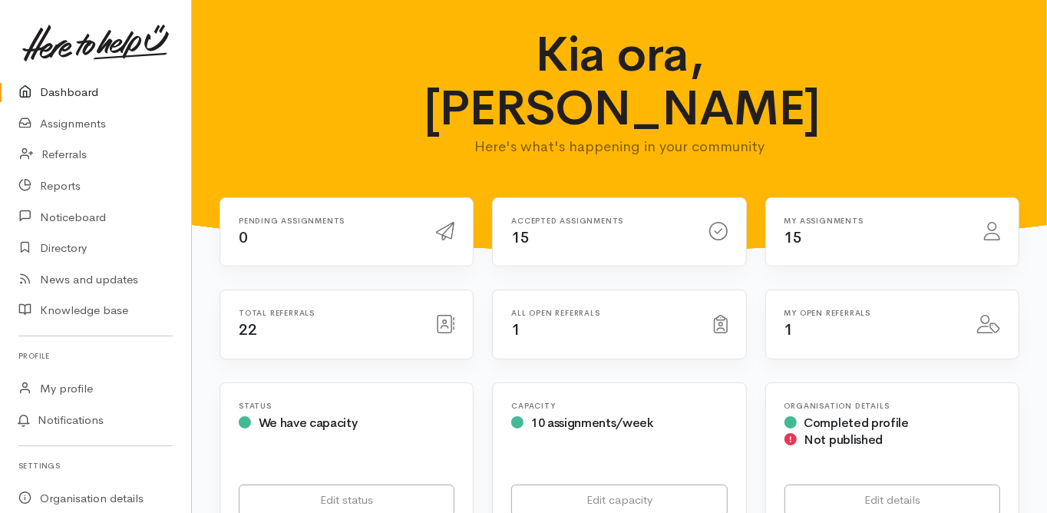
click at [80, 87] on link "Dashboard" at bounding box center [95, 92] width 191 height 31
click at [92, 121] on link "Assignments" at bounding box center [95, 123] width 191 height 31
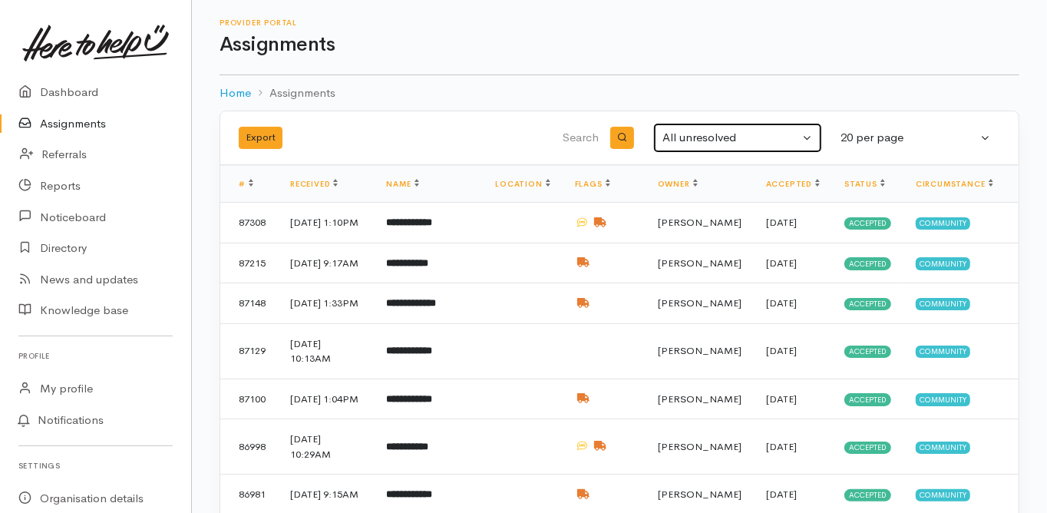
click at [689, 129] on div "All unresolved" at bounding box center [730, 138] width 137 height 18
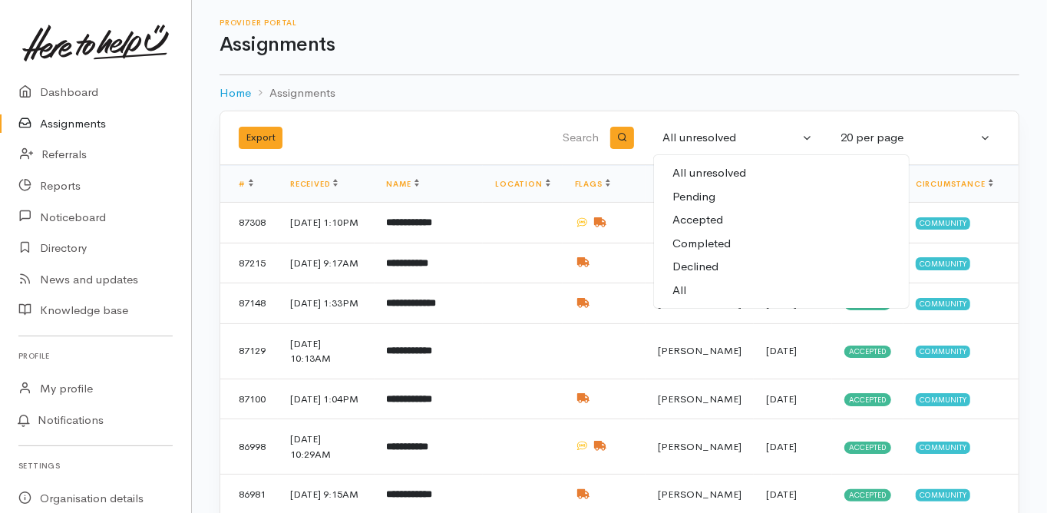
click at [689, 290] on link "All" at bounding box center [781, 291] width 255 height 24
select select "All"
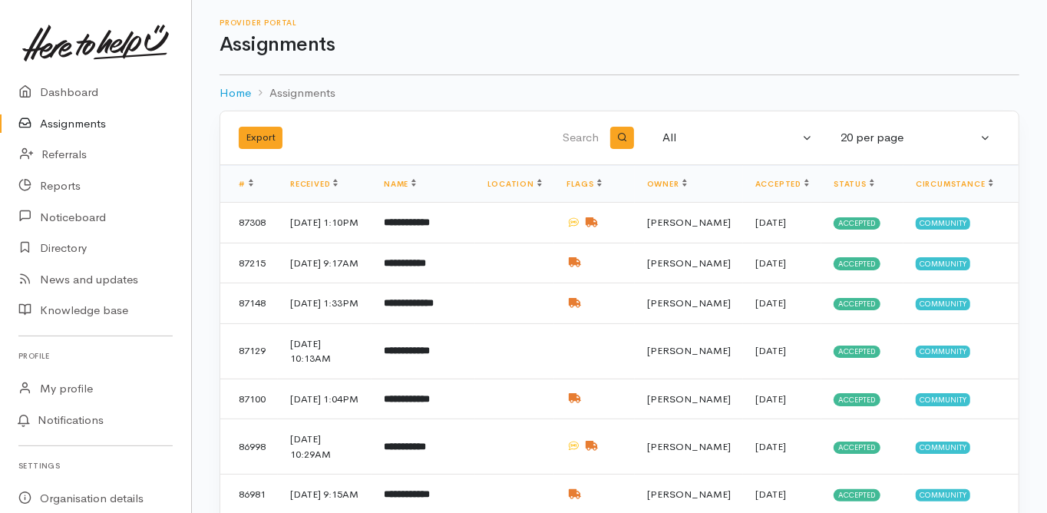
click at [594, 133] on input "search" at bounding box center [524, 138] width 156 height 37
type input "esme"
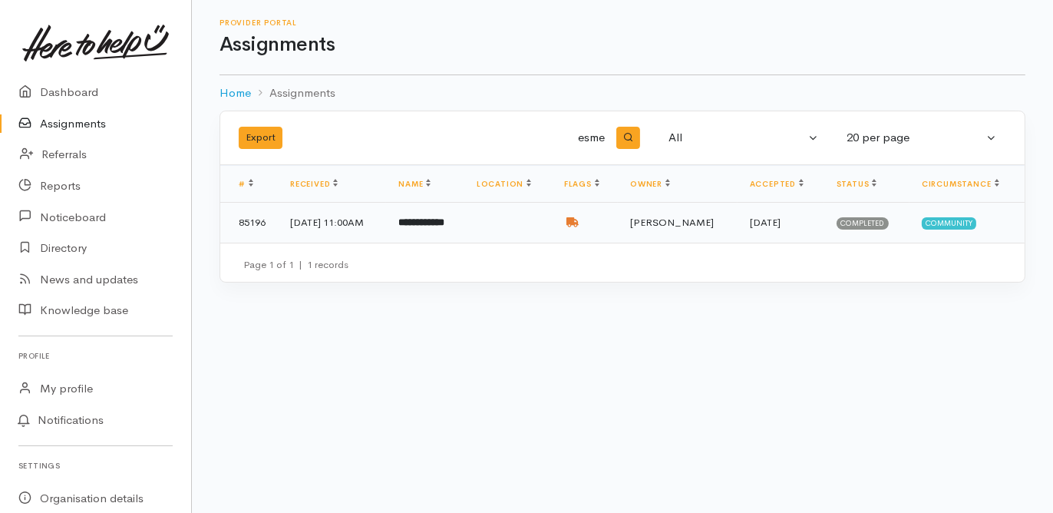
click at [444, 217] on b "**********" at bounding box center [421, 222] width 46 height 10
click at [444, 218] on b "**********" at bounding box center [421, 222] width 46 height 10
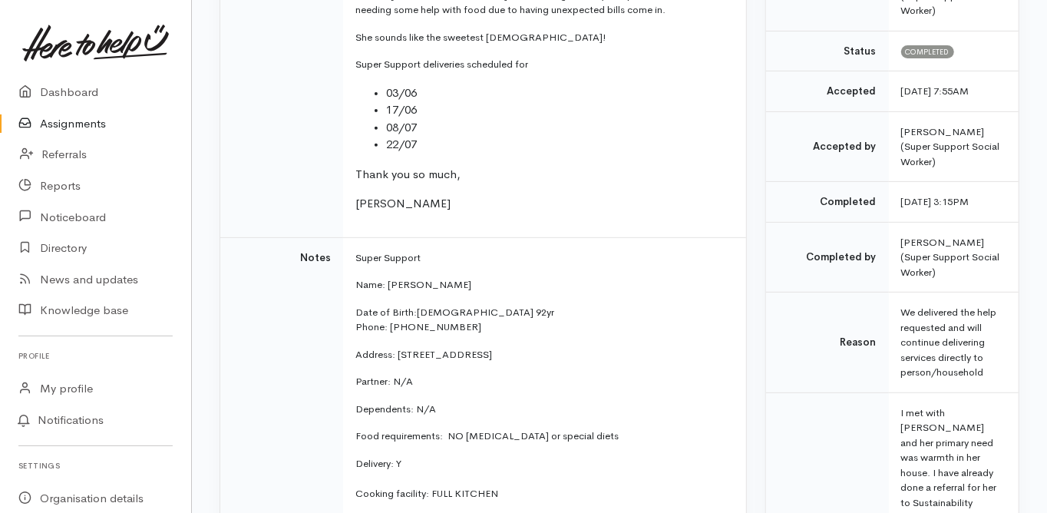
scroll to position [368, 0]
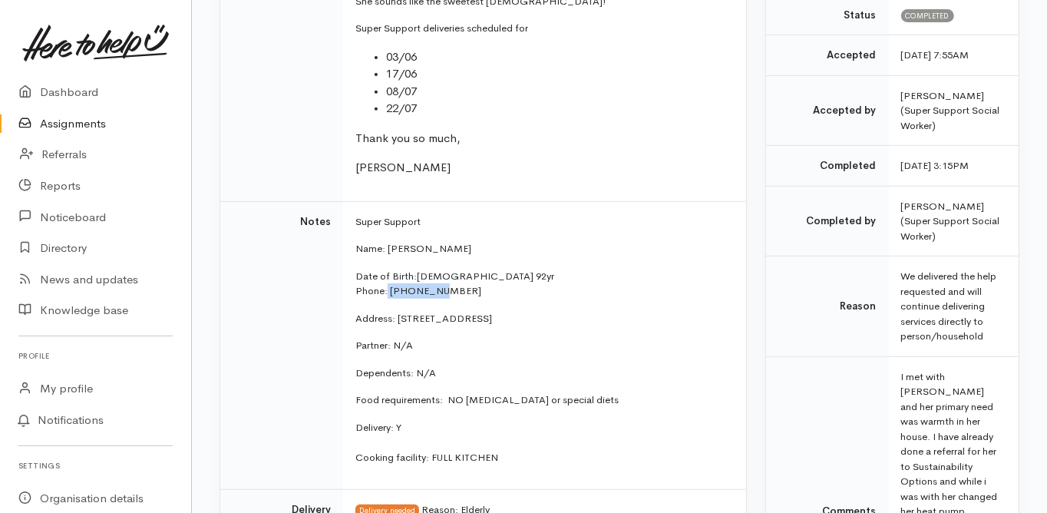
drag, startPoint x: 442, startPoint y: 289, endPoint x: 388, endPoint y: 289, distance: 54.5
click at [388, 289] on p "Date of Birth:30/6/1933 92yr Phone: 075763949" at bounding box center [541, 284] width 372 height 30
copy p "075763949"
drag, startPoint x: 414, startPoint y: 270, endPoint x: 464, endPoint y: 271, distance: 49.9
click at [464, 271] on p "Date of Birth:30/6/1933 92yr Phone: 075763949" at bounding box center [541, 284] width 372 height 30
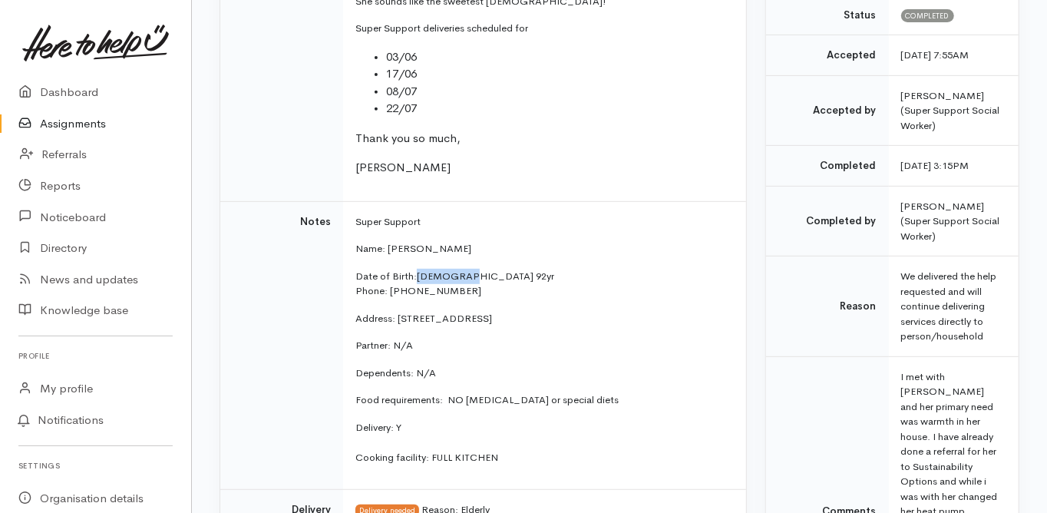
copy p "30/6/1933"
click at [746, 300] on div "Needs assessment Evaluation from Connector Help requested Older person support …" at bounding box center [483, 209] width 527 height 841
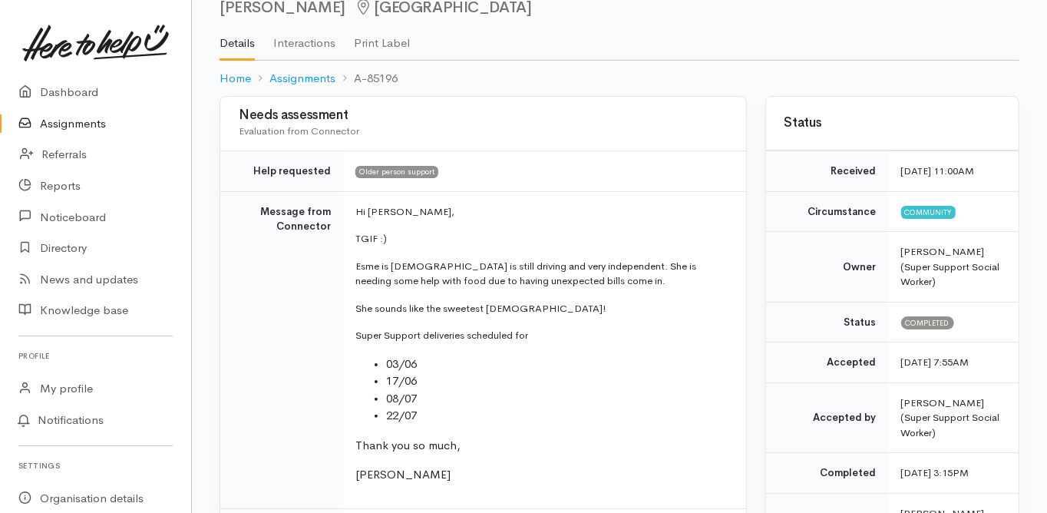
scroll to position [61, 0]
click at [68, 91] on link "Dashboard" at bounding box center [95, 92] width 191 height 31
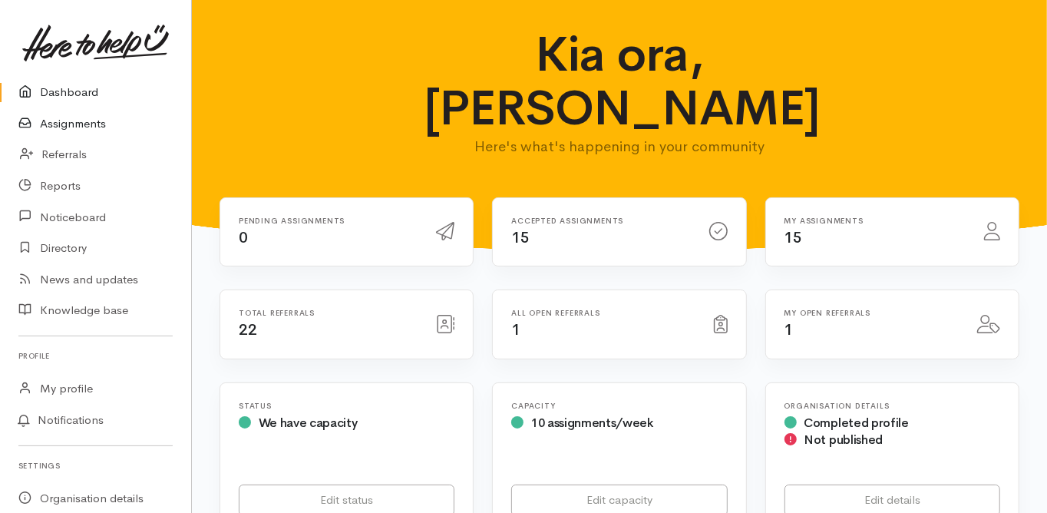
click at [80, 122] on link "Assignments" at bounding box center [95, 123] width 191 height 31
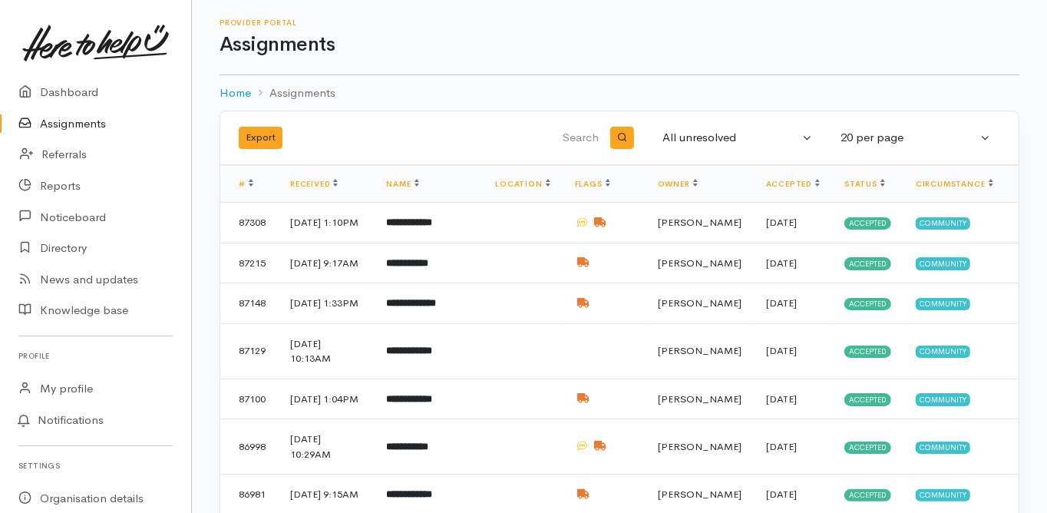
click at [591, 139] on input "search" at bounding box center [524, 138] width 156 height 37
click at [728, 145] on div "All unresolved" at bounding box center [730, 138] width 137 height 18
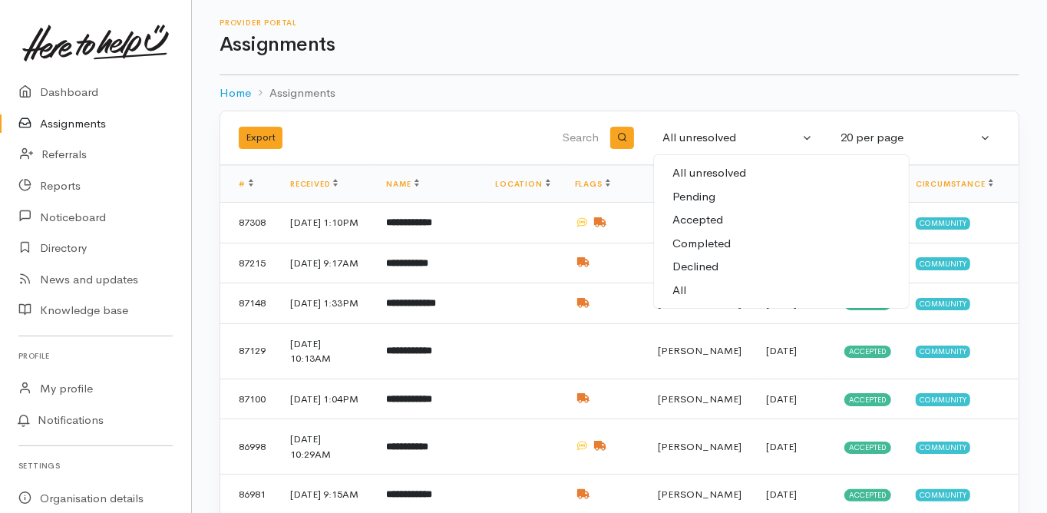
click at [683, 290] on span "All" at bounding box center [679, 291] width 14 height 18
select select "All"
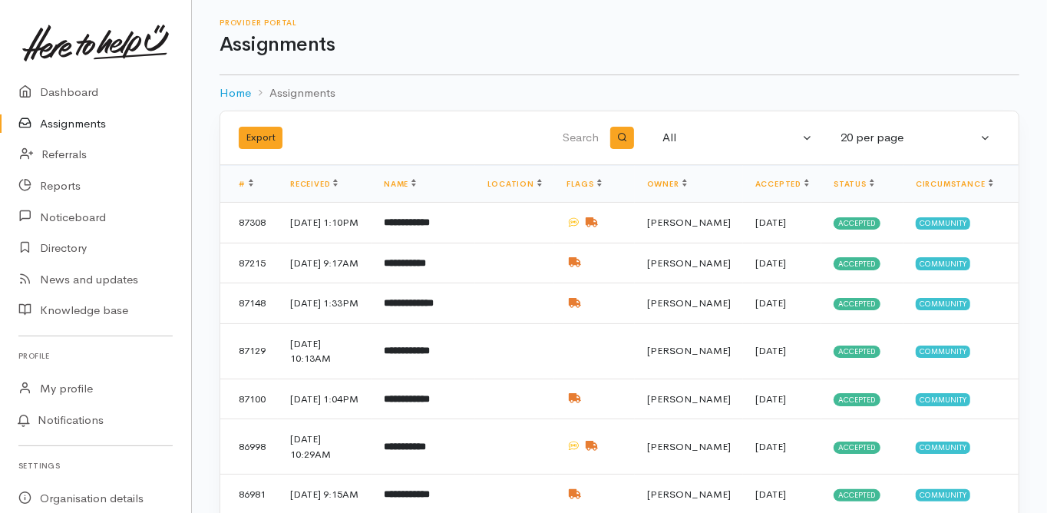
click at [570, 130] on input "search" at bounding box center [524, 138] width 156 height 37
type input "nicholas"
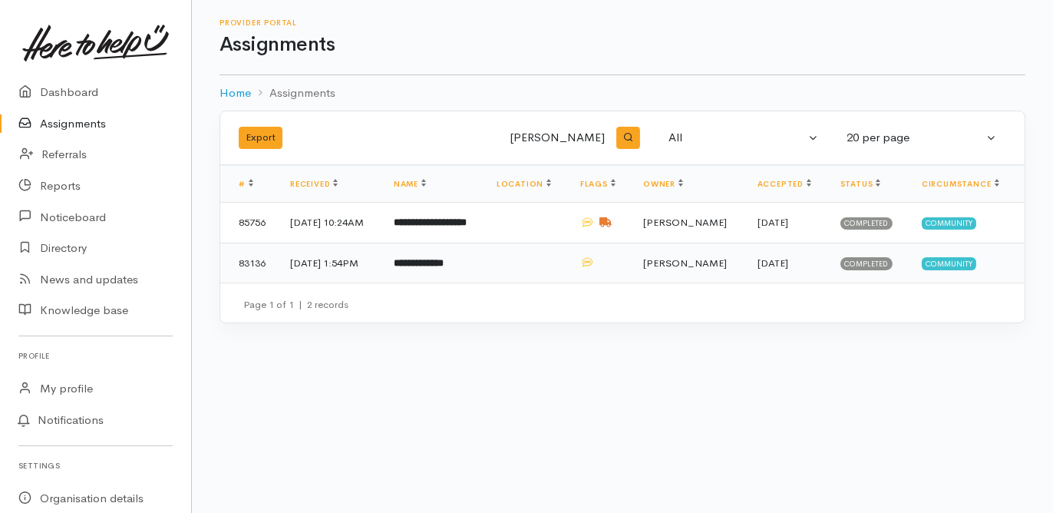
click at [436, 268] on b "**********" at bounding box center [419, 263] width 50 height 10
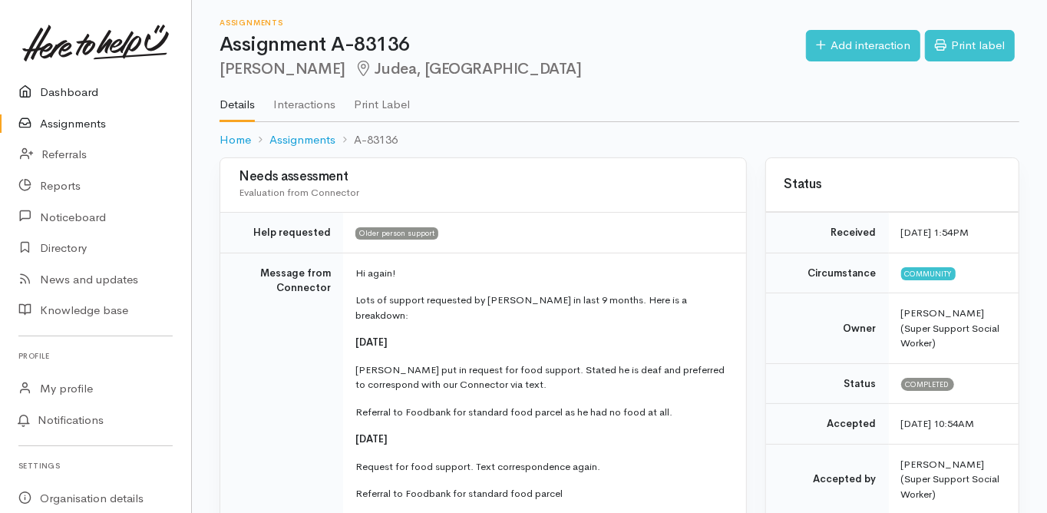
click at [71, 92] on link "Dashboard" at bounding box center [95, 92] width 191 height 31
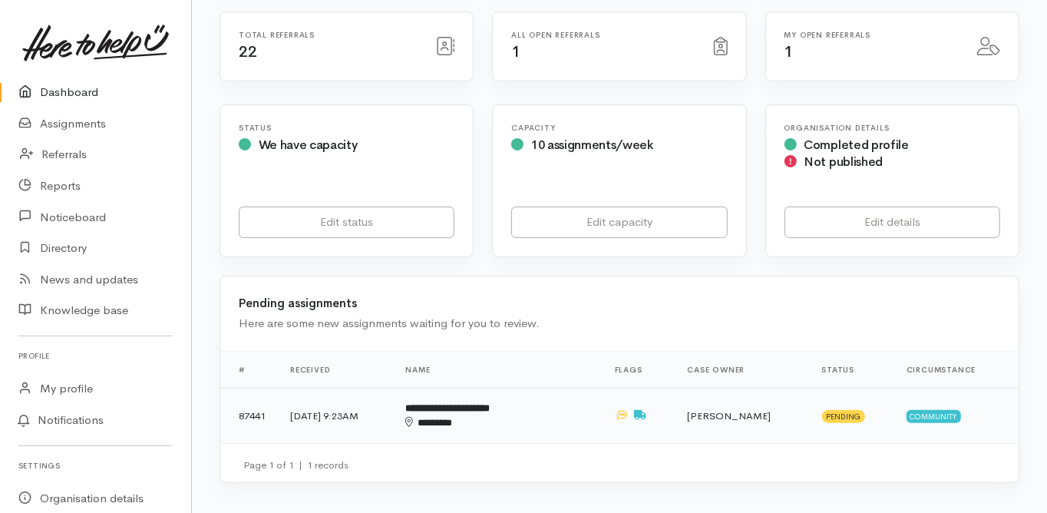
scroll to position [307, 0]
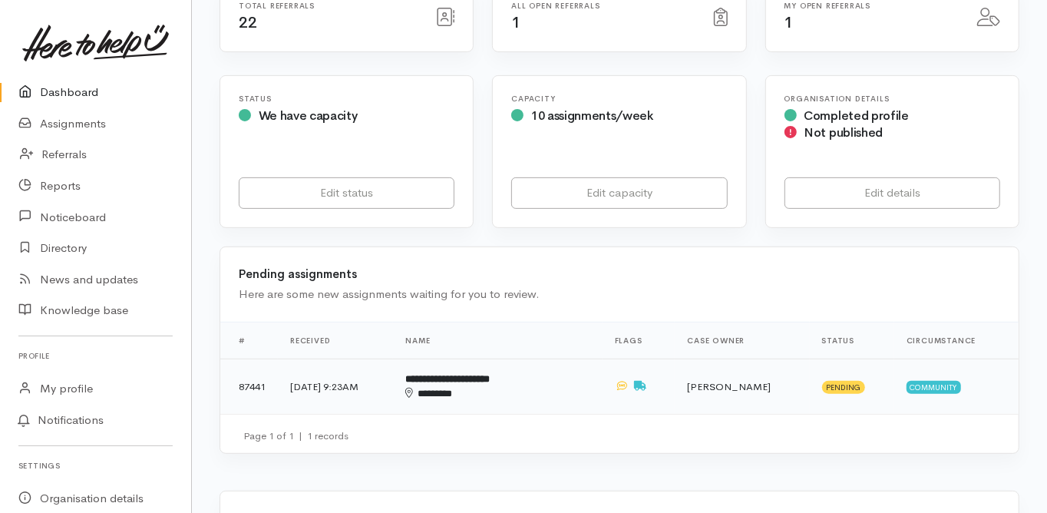
click at [485, 374] on b "**********" at bounding box center [447, 379] width 84 height 10
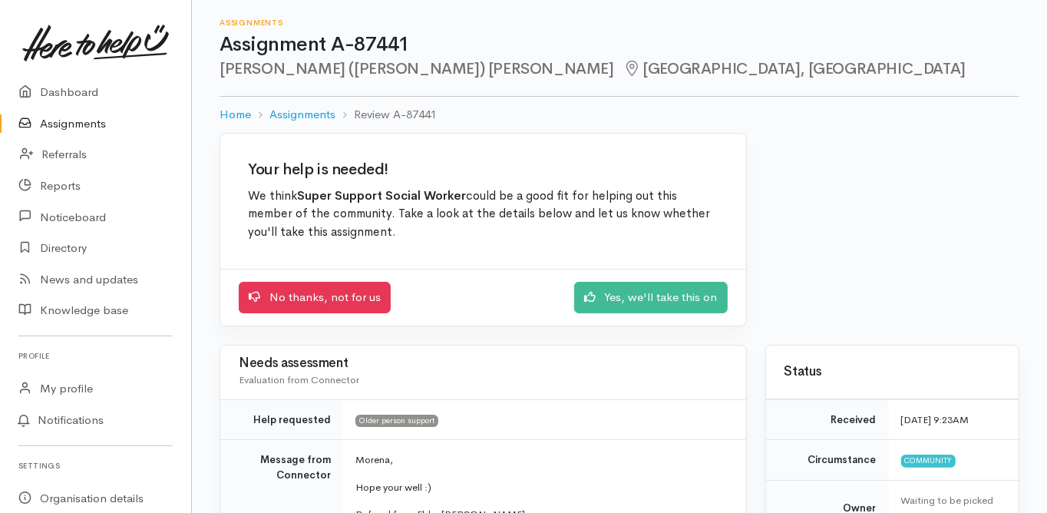
click at [223, 419] on td "Help requested" at bounding box center [281, 419] width 123 height 41
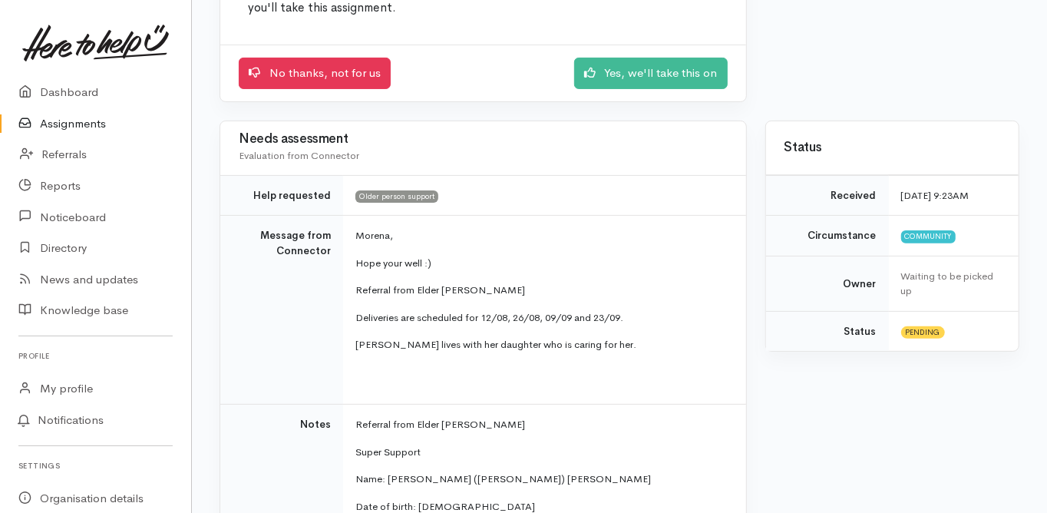
scroll to position [246, 0]
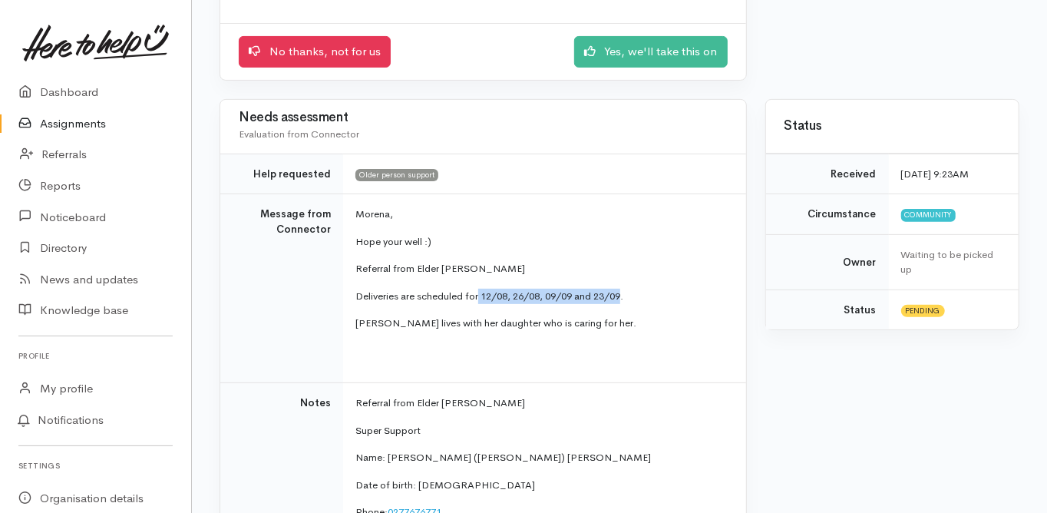
drag, startPoint x: 627, startPoint y: 296, endPoint x: 481, endPoint y: 292, distance: 145.9
click at [481, 292] on p "Deliveries are scheduled for 12/08, 26/08, 09/09 and 23/09." at bounding box center [541, 296] width 372 height 15
copy p "12/08, 26/08, 09/09 and 23/09"
click at [247, 298] on td "Message from Connector" at bounding box center [281, 288] width 123 height 189
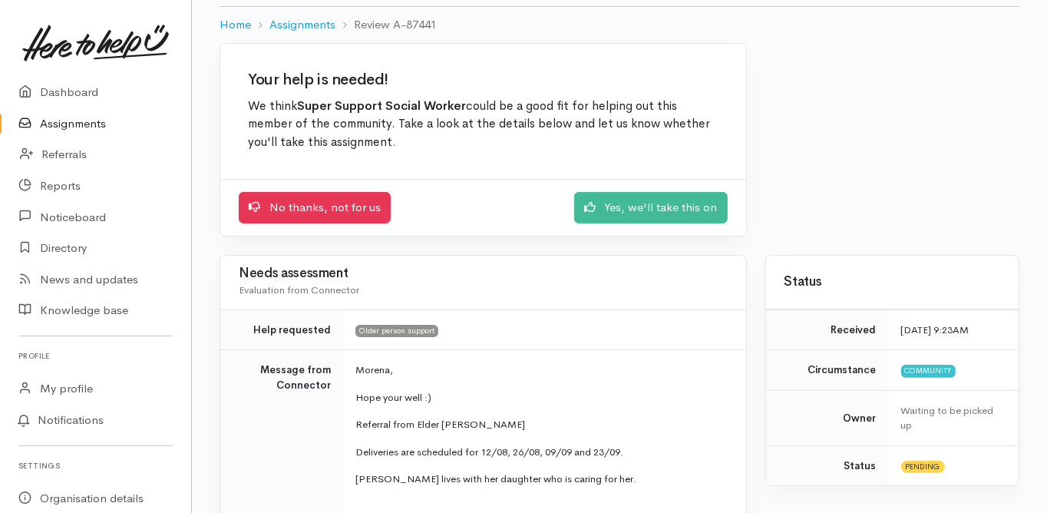
scroll to position [0, 0]
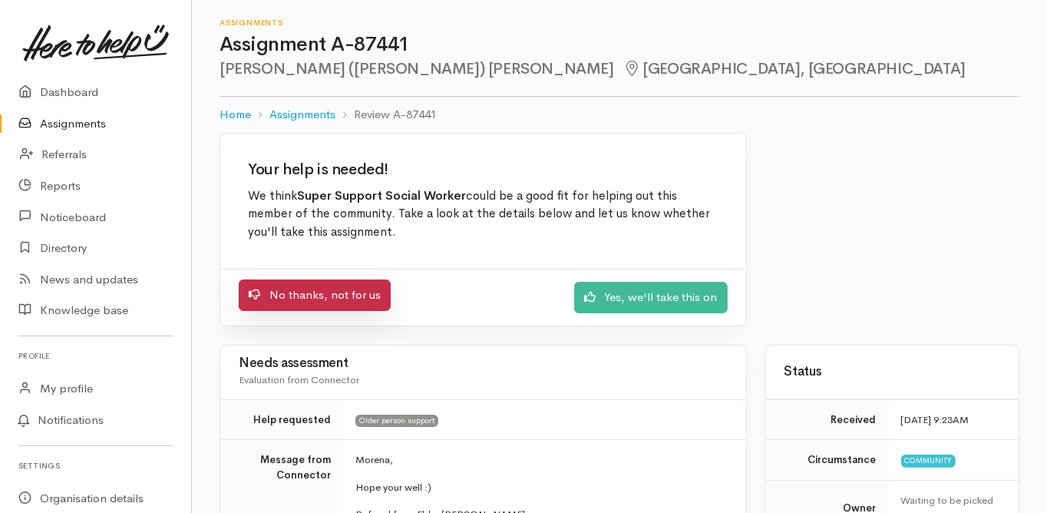
click at [309, 297] on link "No thanks, not for us" at bounding box center [315, 294] width 152 height 31
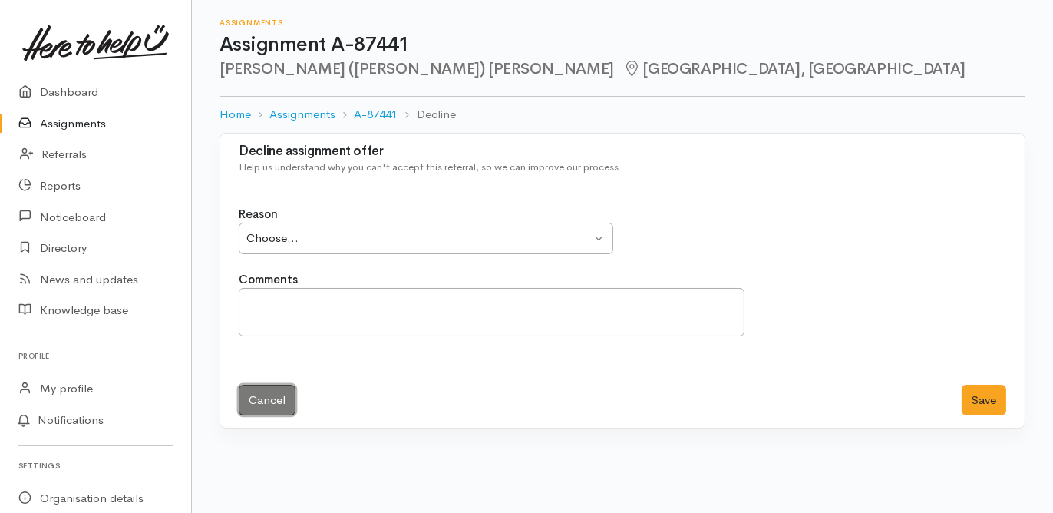
click at [270, 406] on link "Cancel" at bounding box center [267, 400] width 57 height 31
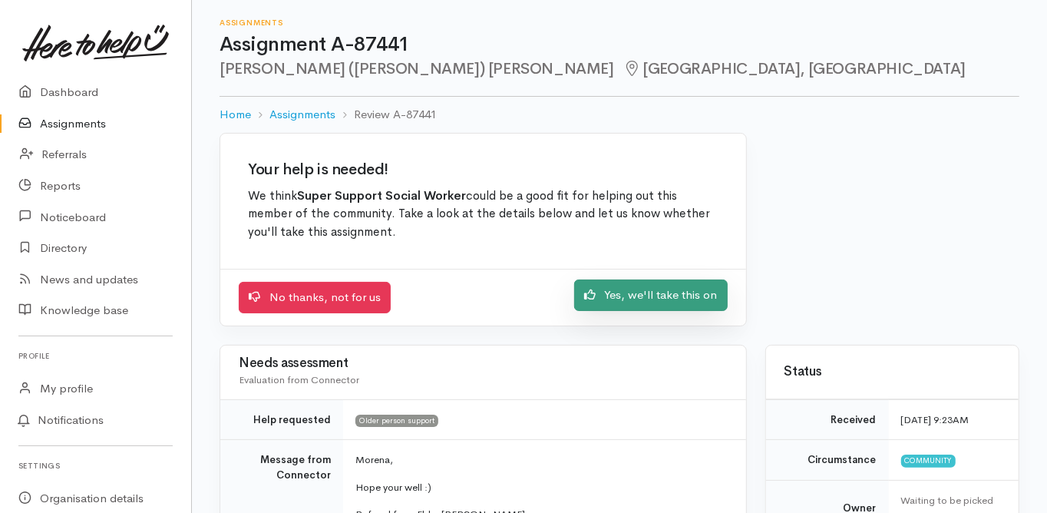
click at [590, 297] on icon at bounding box center [590, 295] width 12 height 12
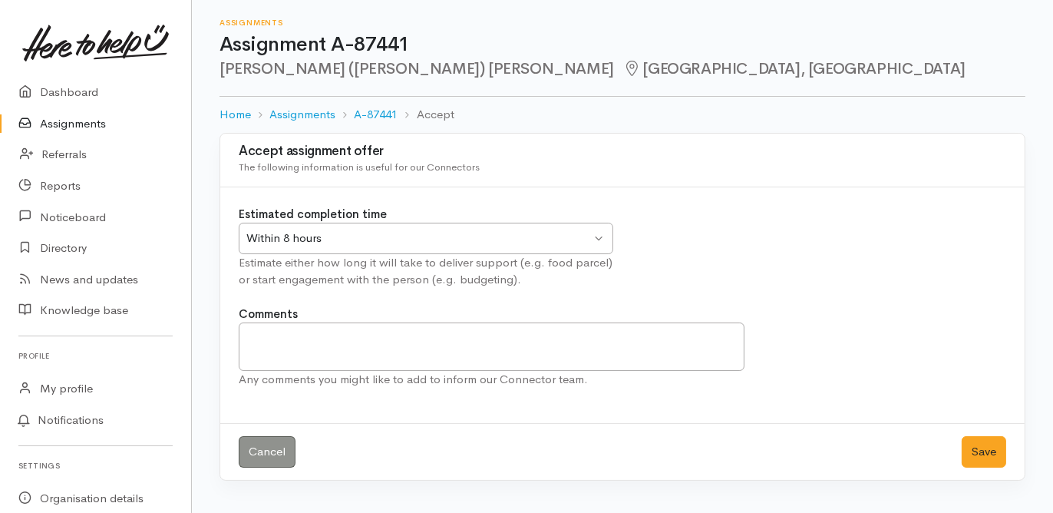
click at [302, 230] on div "Within 8 hours" at bounding box center [418, 239] width 345 height 18
click at [992, 451] on button "Save" at bounding box center [984, 451] width 45 height 31
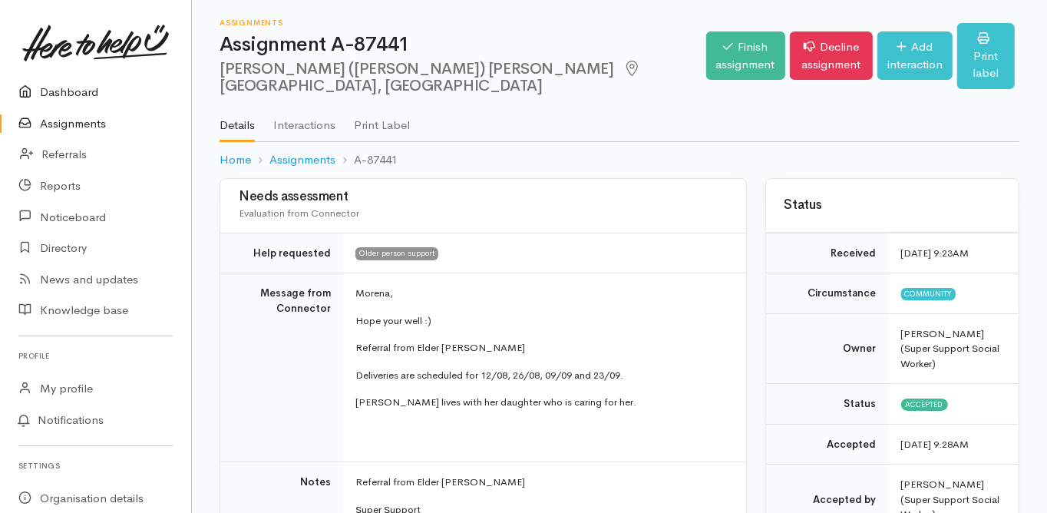
click at [74, 88] on link "Dashboard" at bounding box center [95, 92] width 191 height 31
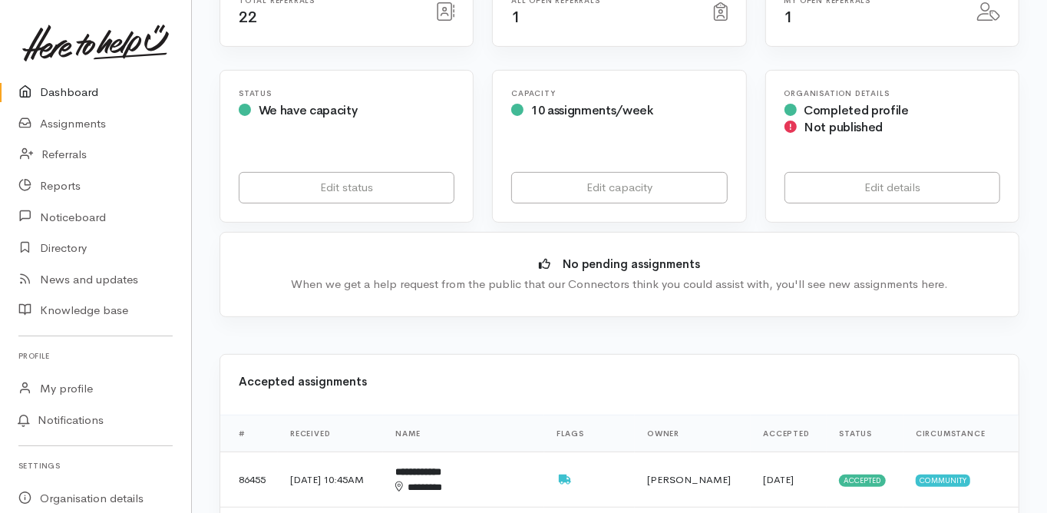
scroll to position [430, 0]
